Goal: Information Seeking & Learning: Learn about a topic

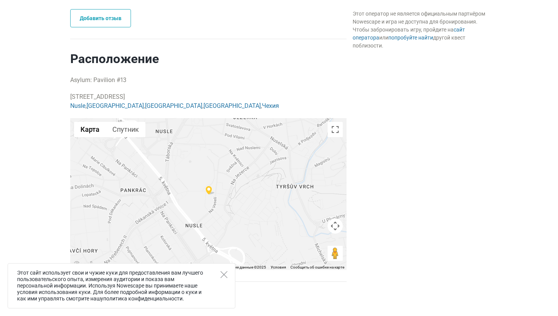
scroll to position [493, 0]
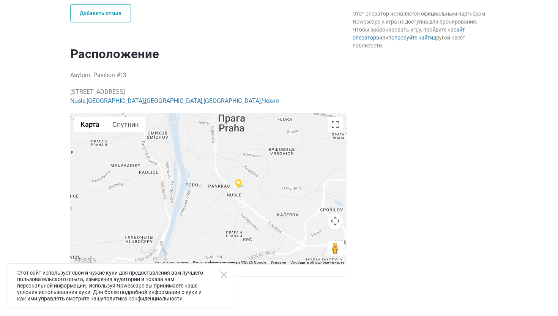
drag, startPoint x: 274, startPoint y: 206, endPoint x: 273, endPoint y: 108, distance: 97.1
click at [273, 108] on div "Расположение Asylum: Pavilion #13 Soudní 1515/8, 140 00 [GEOGRAPHIC_DATA], [GEO…" at bounding box center [208, 155] width 276 height 218
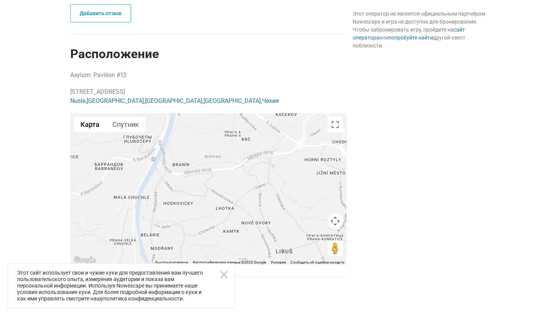
drag, startPoint x: 395, startPoint y: 152, endPoint x: 396, endPoint y: 47, distance: 104.7
click at [396, 48] on div "Расписание и цены Этот оператор не является официальным партнёром Nowescape и и…" at bounding box center [419, 53] width 141 height 608
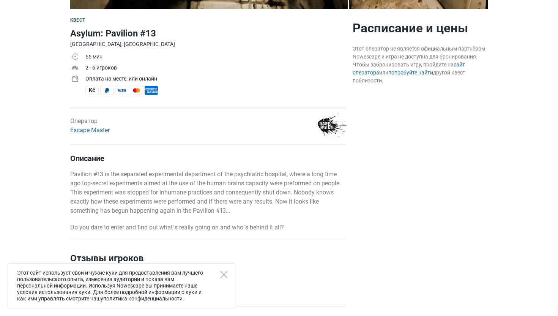
scroll to position [222, 0]
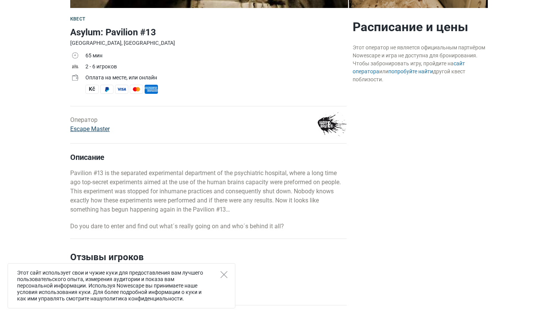
click at [105, 127] on link "Escape Master" at bounding box center [89, 128] width 39 height 7
